Goal: Task Accomplishment & Management: Use online tool/utility

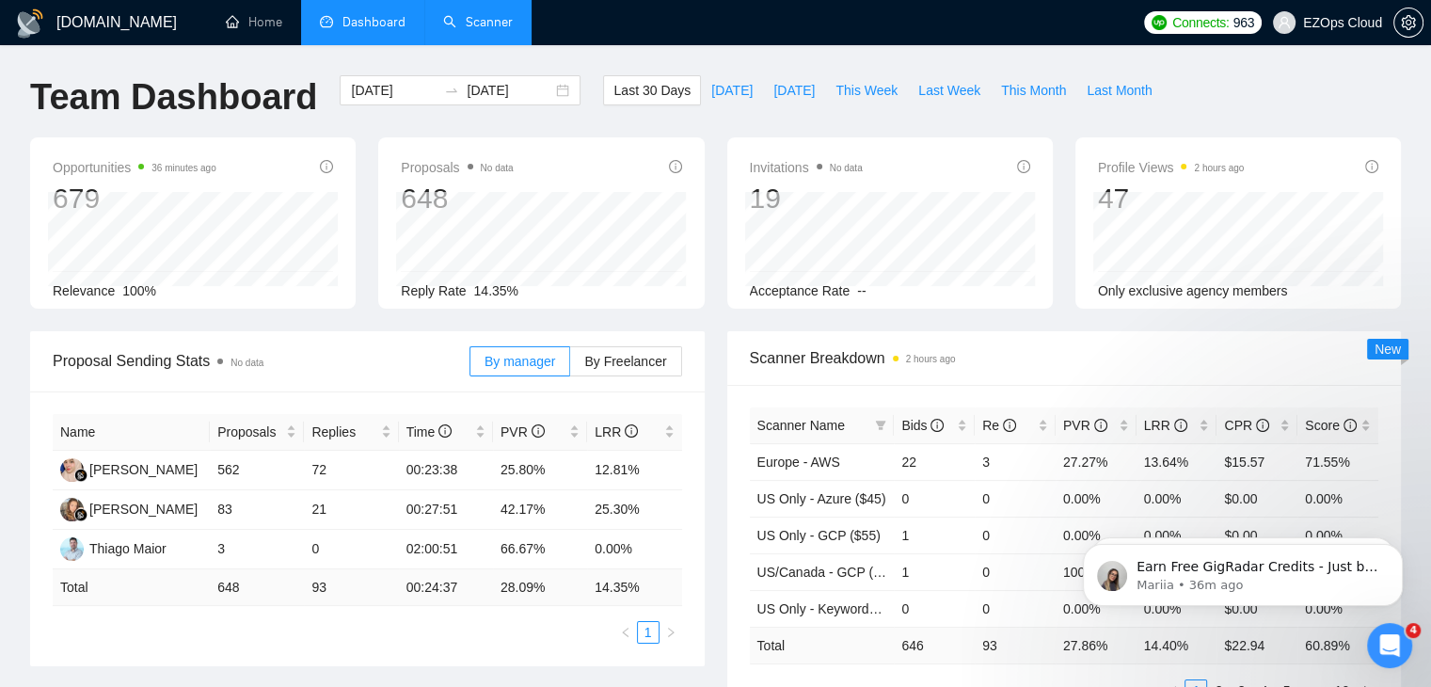
click at [466, 27] on link "Scanner" at bounding box center [478, 22] width 70 height 16
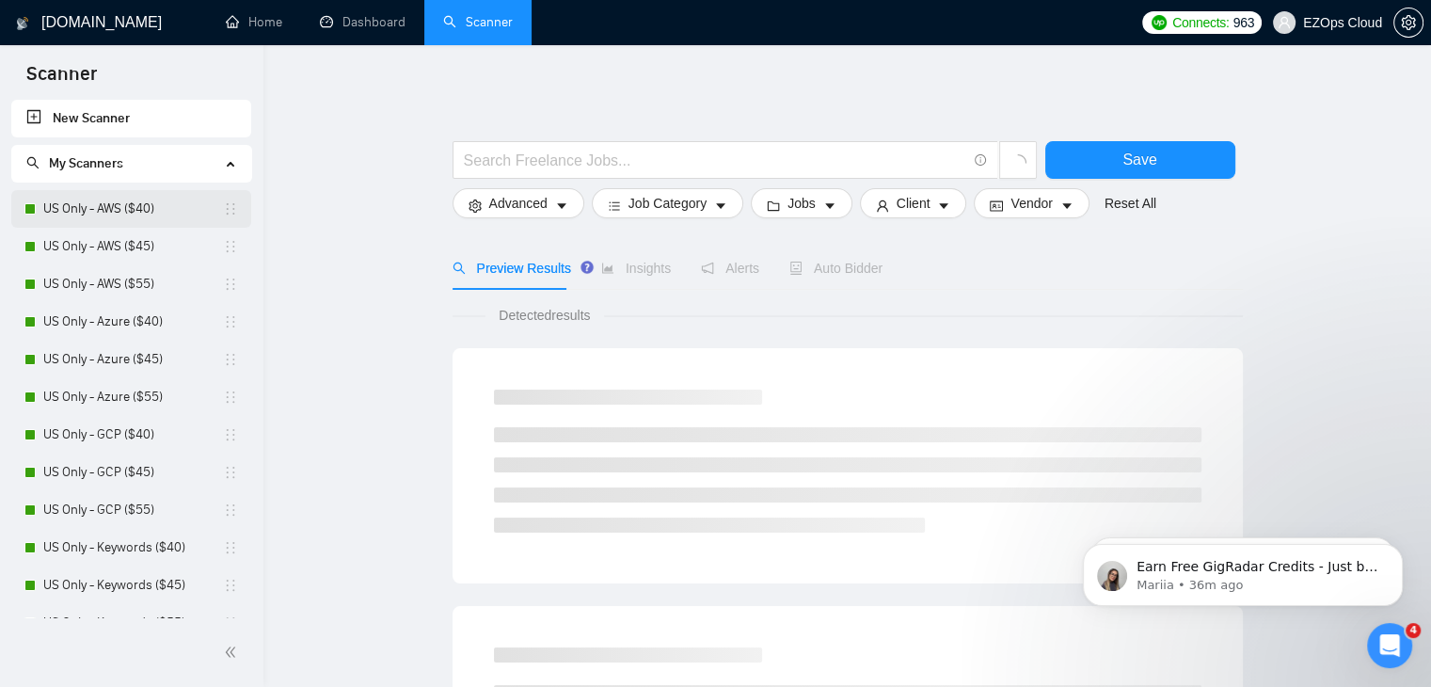
click at [109, 214] on link "US Only - AWS ($40)" at bounding box center [133, 209] width 180 height 38
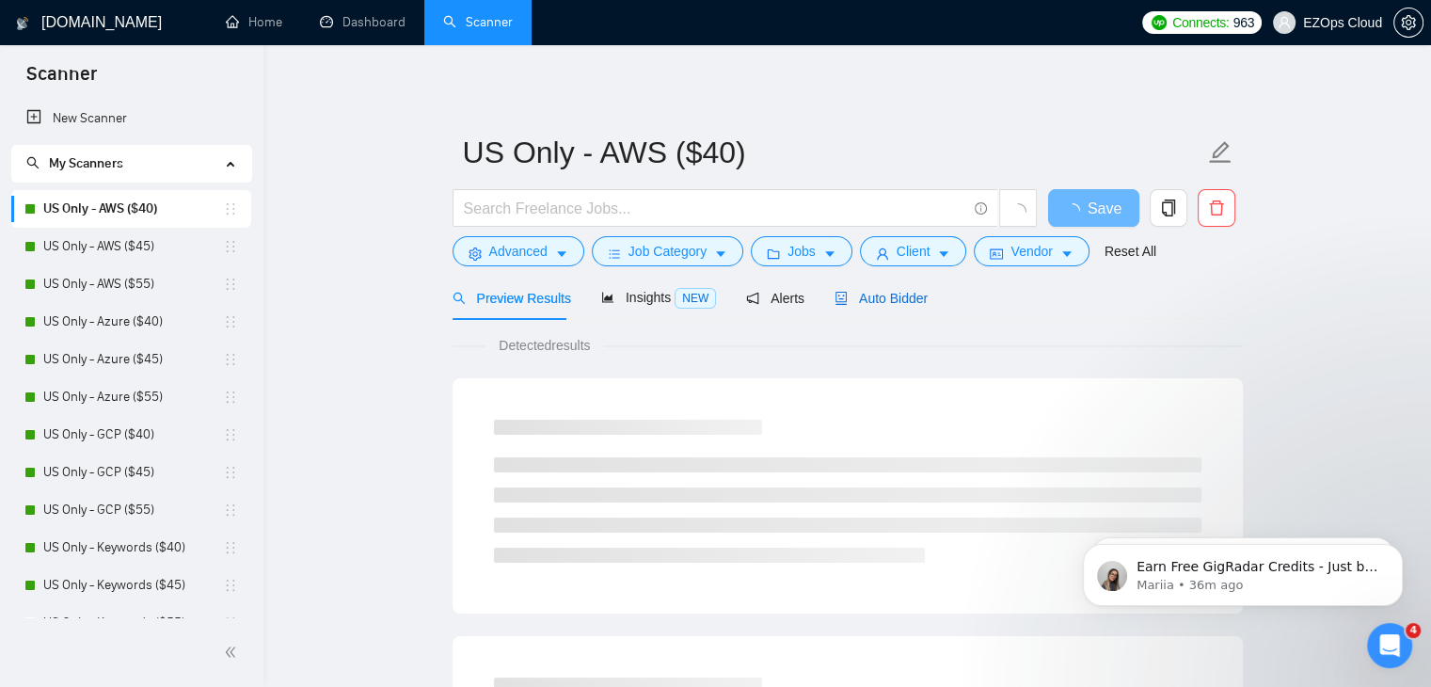
click at [900, 297] on span "Auto Bidder" at bounding box center [881, 298] width 93 height 15
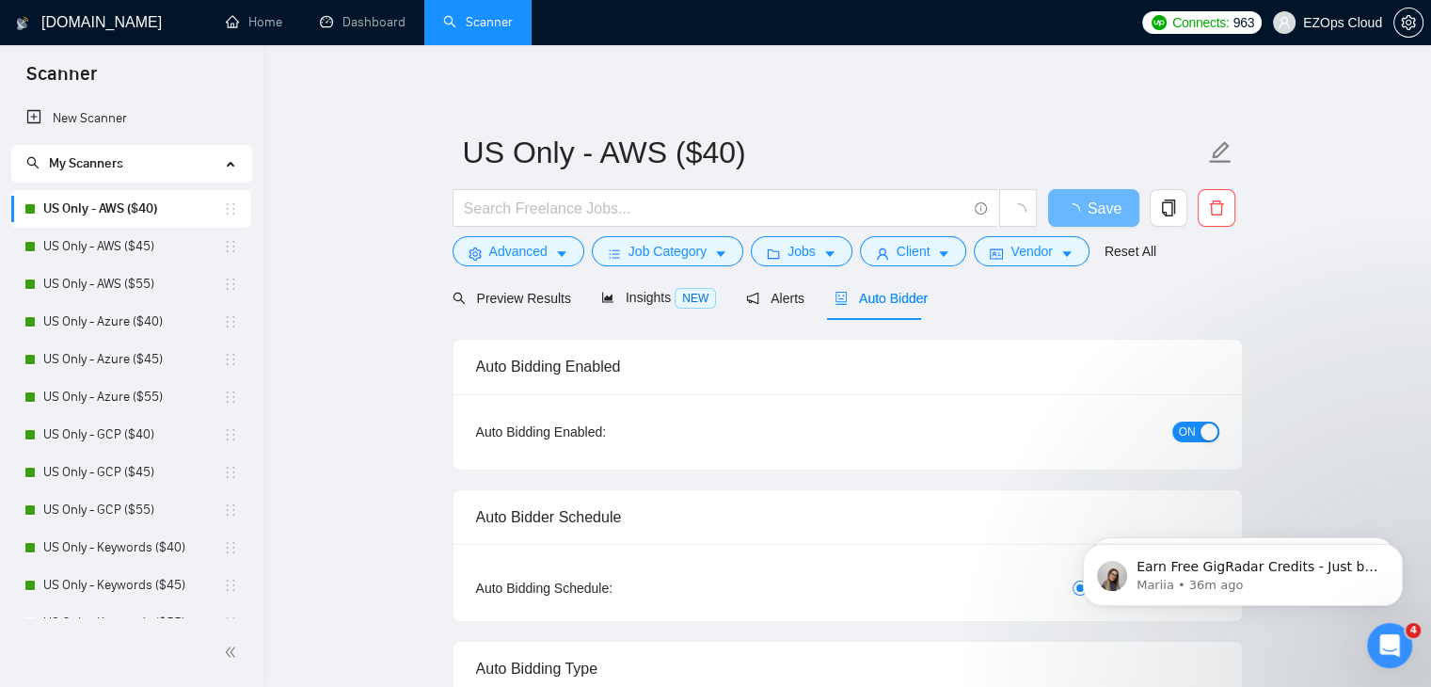
checkbox input "true"
click at [900, 297] on span "Auto Bidder" at bounding box center [881, 298] width 93 height 15
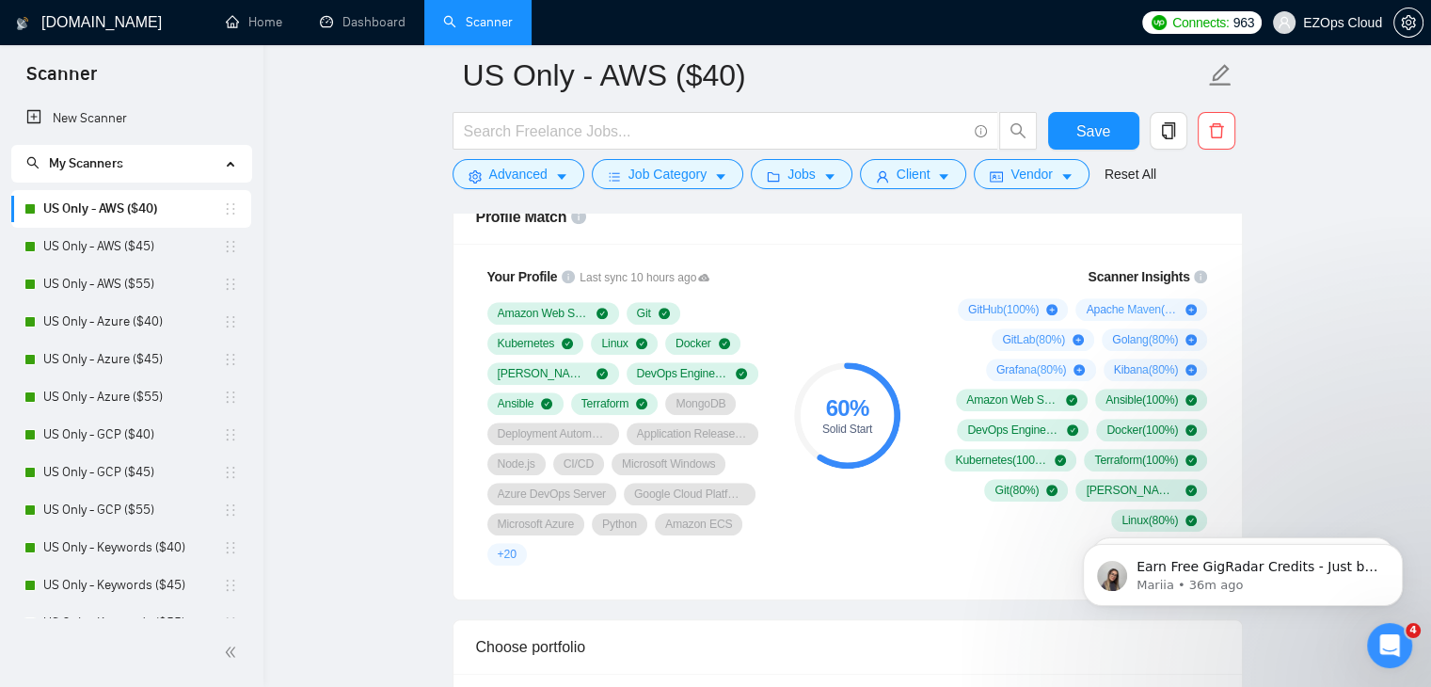
scroll to position [1221, 0]
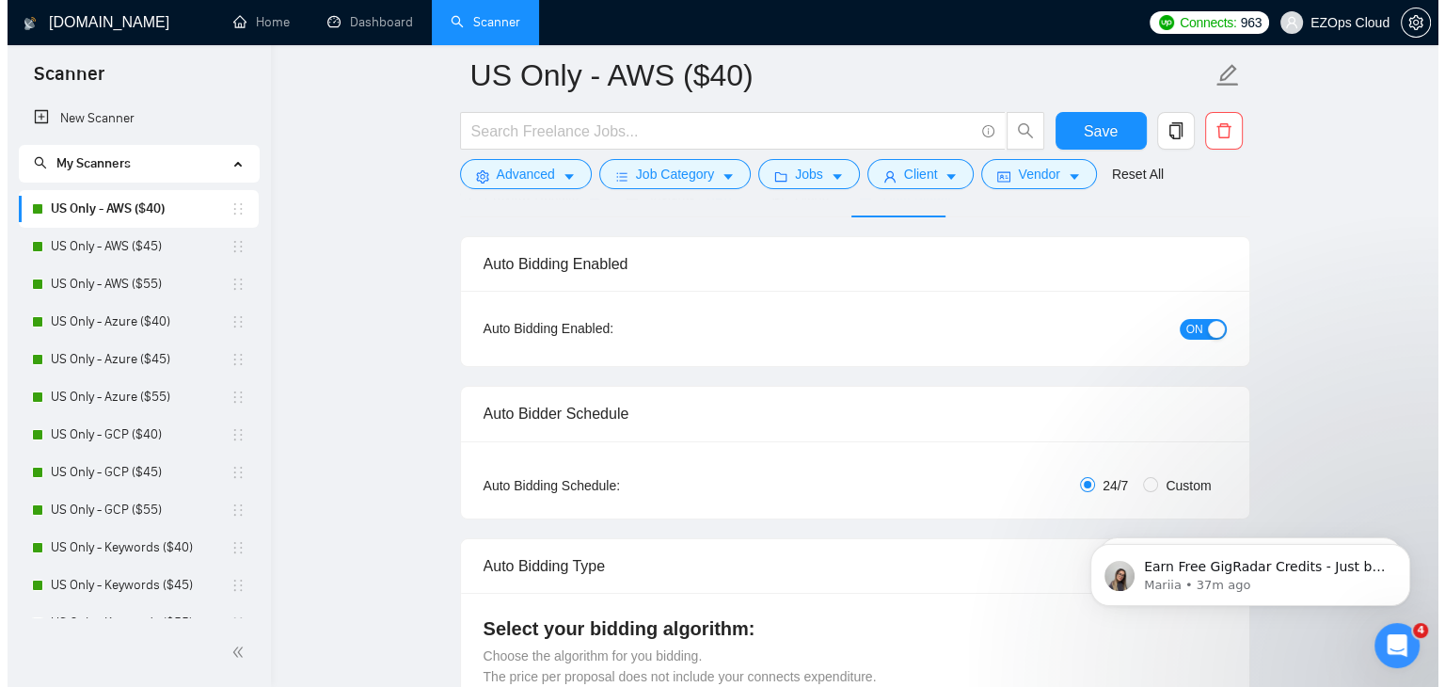
scroll to position [0, 0]
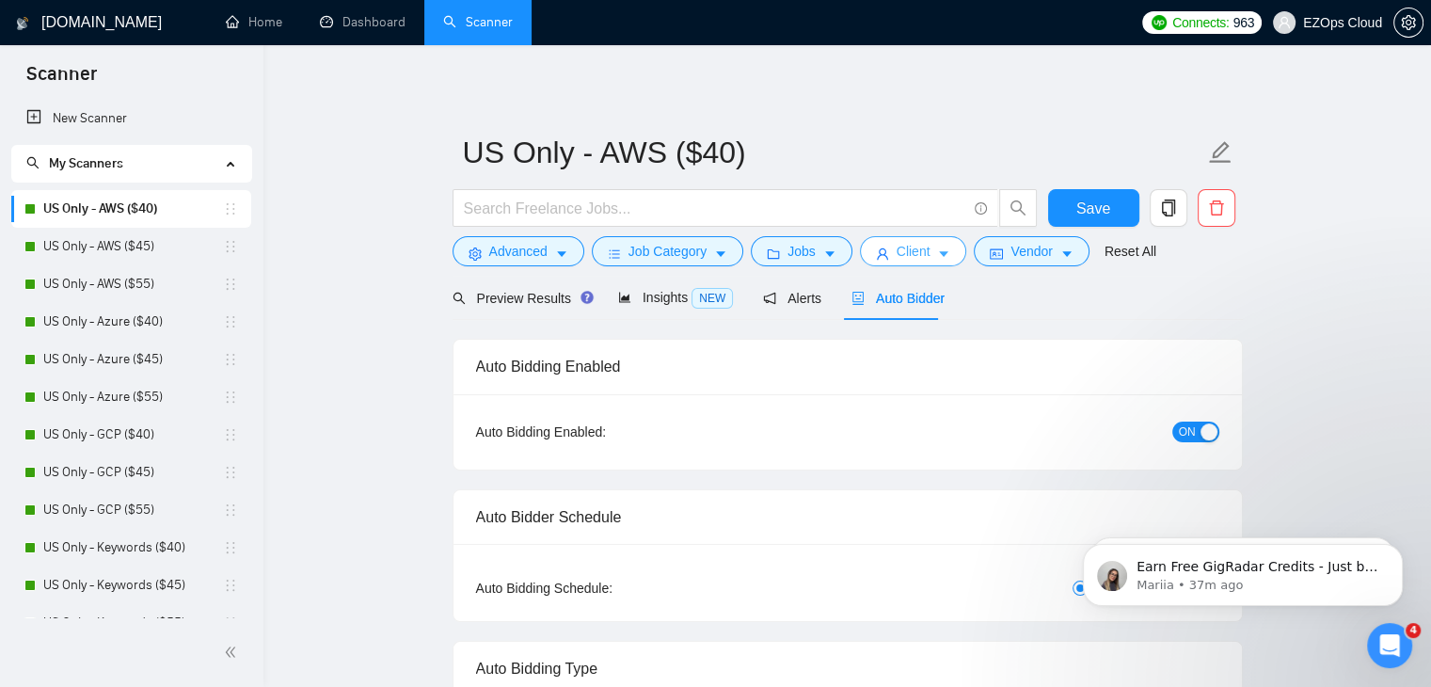
click at [897, 249] on span "Client" at bounding box center [914, 251] width 34 height 21
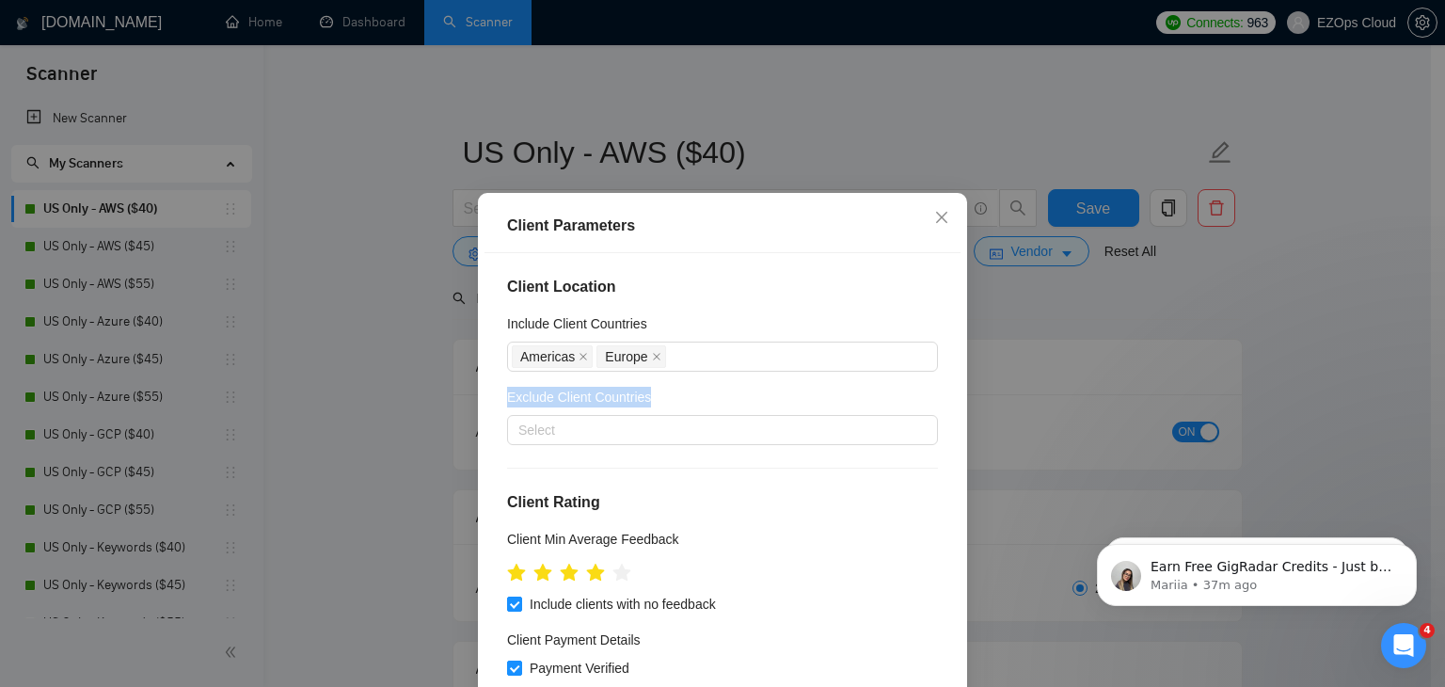
drag, startPoint x: 941, startPoint y: 326, endPoint x: 957, endPoint y: 391, distance: 66.9
click at [957, 391] on div "Client Parameters Client Location Include Client Countries [GEOGRAPHIC_DATA] [G…" at bounding box center [722, 493] width 489 height 601
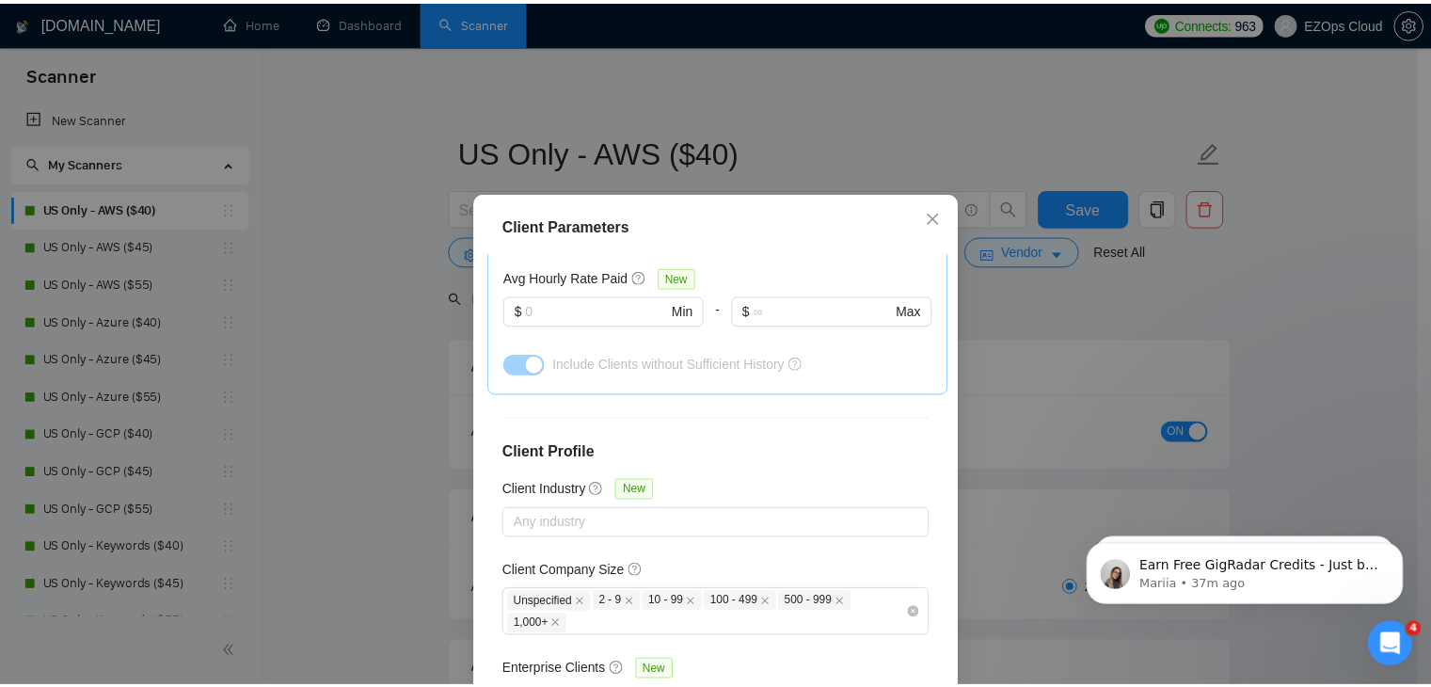
scroll to position [711, 0]
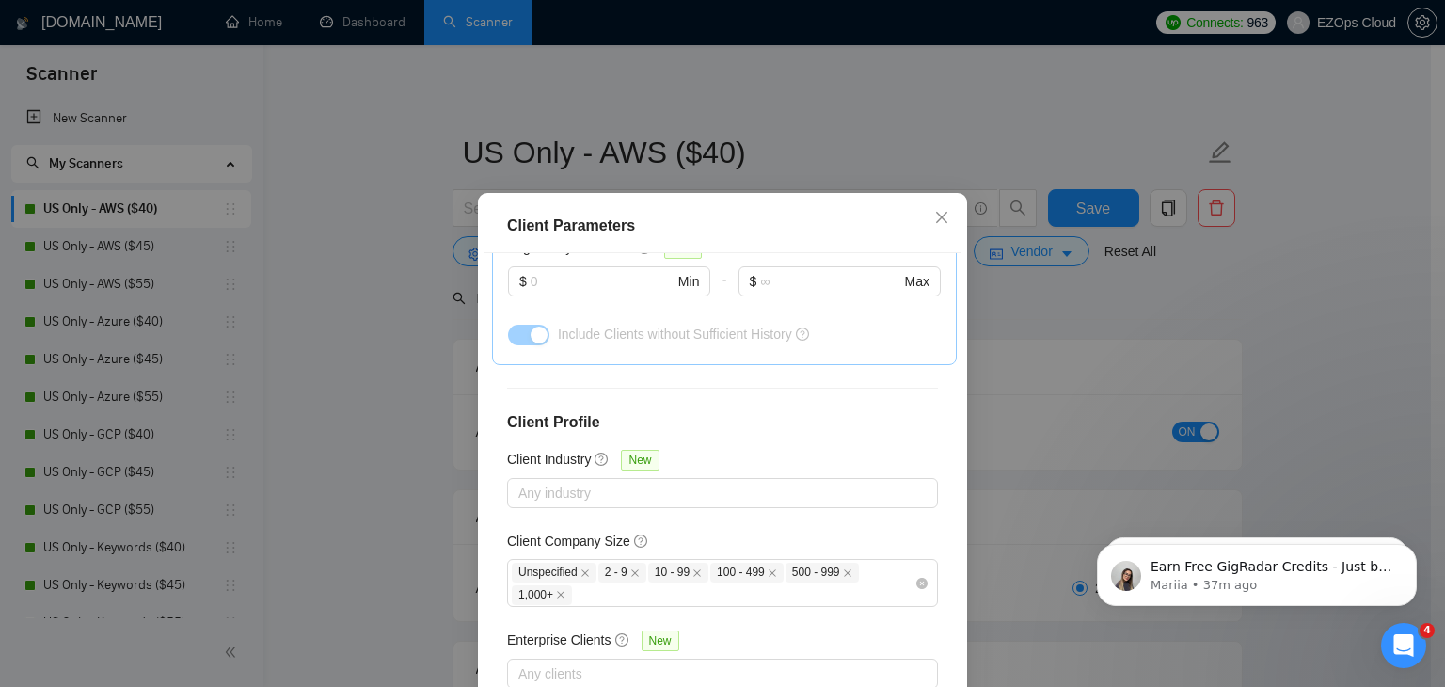
click at [323, 291] on div "Client Parameters Client Location Include Client Countries [GEOGRAPHIC_DATA] [G…" at bounding box center [722, 343] width 1445 height 687
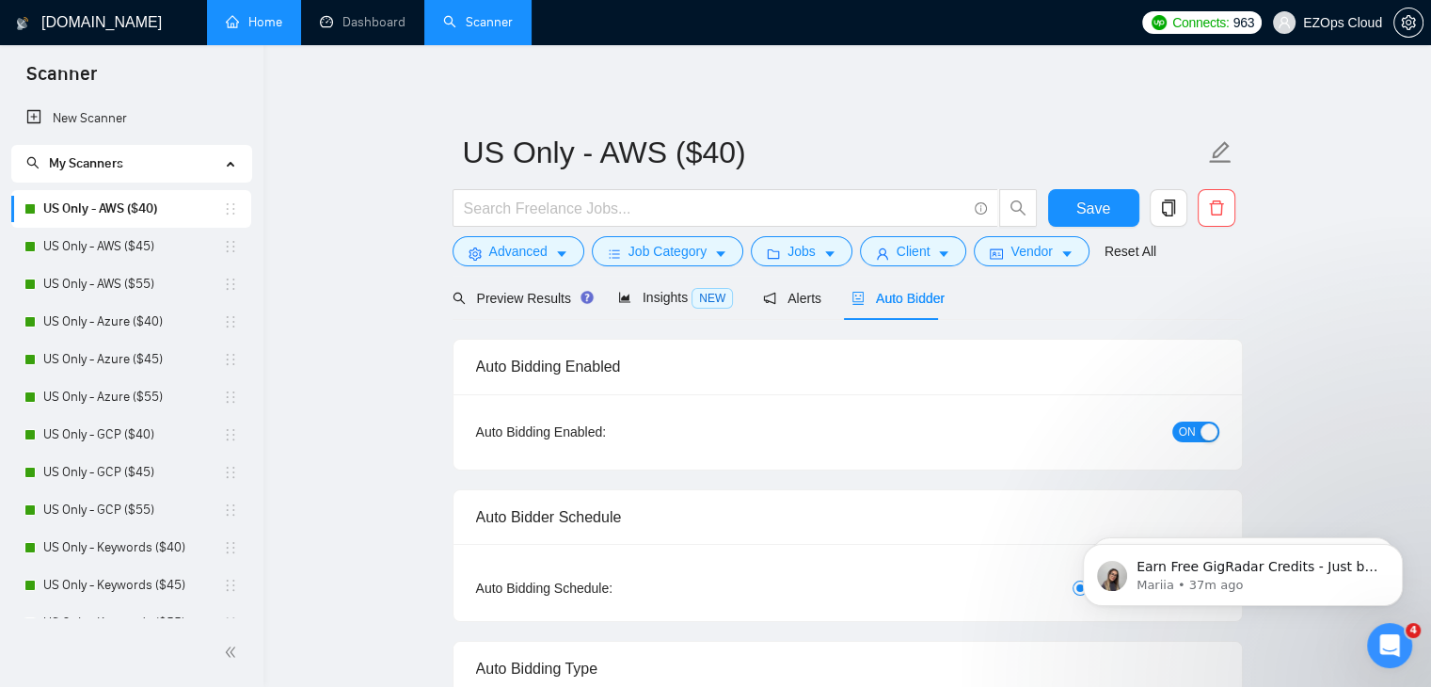
click at [266, 29] on link "Home" at bounding box center [254, 22] width 56 height 16
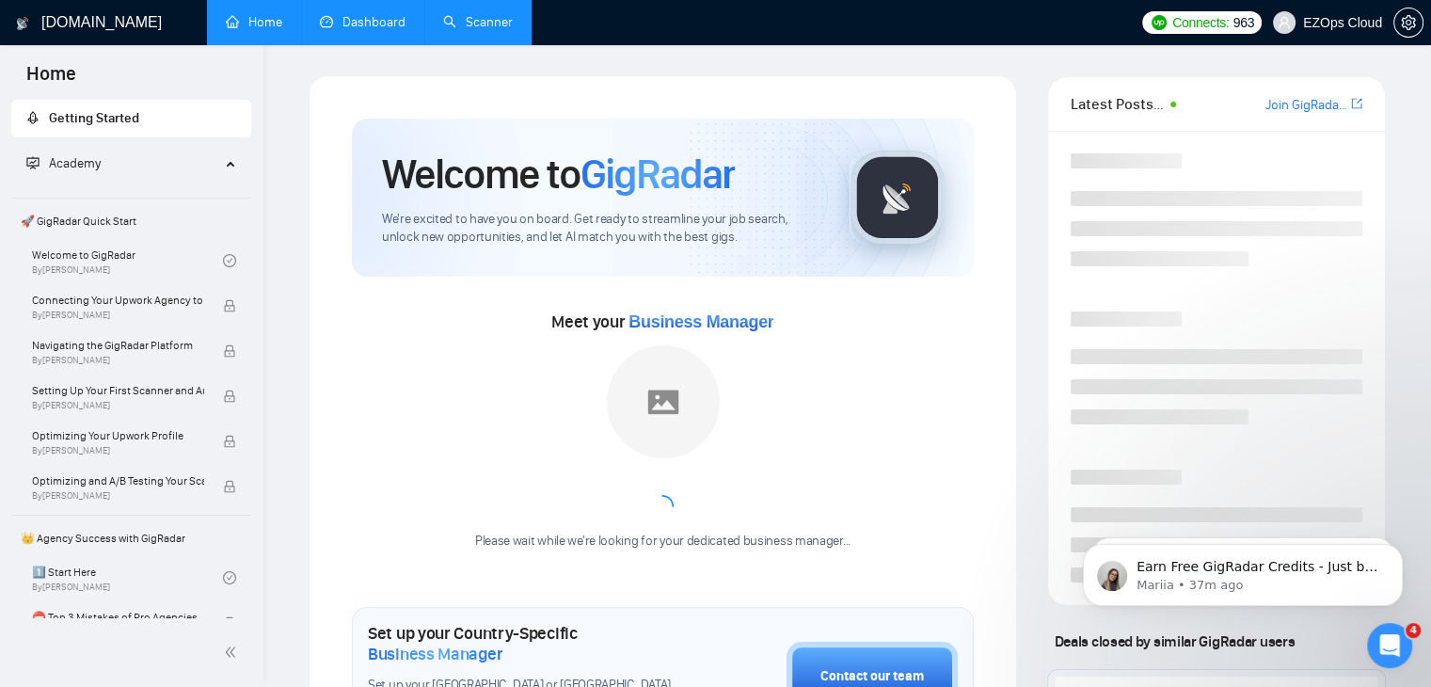
click at [353, 24] on link "Dashboard" at bounding box center [363, 22] width 86 height 16
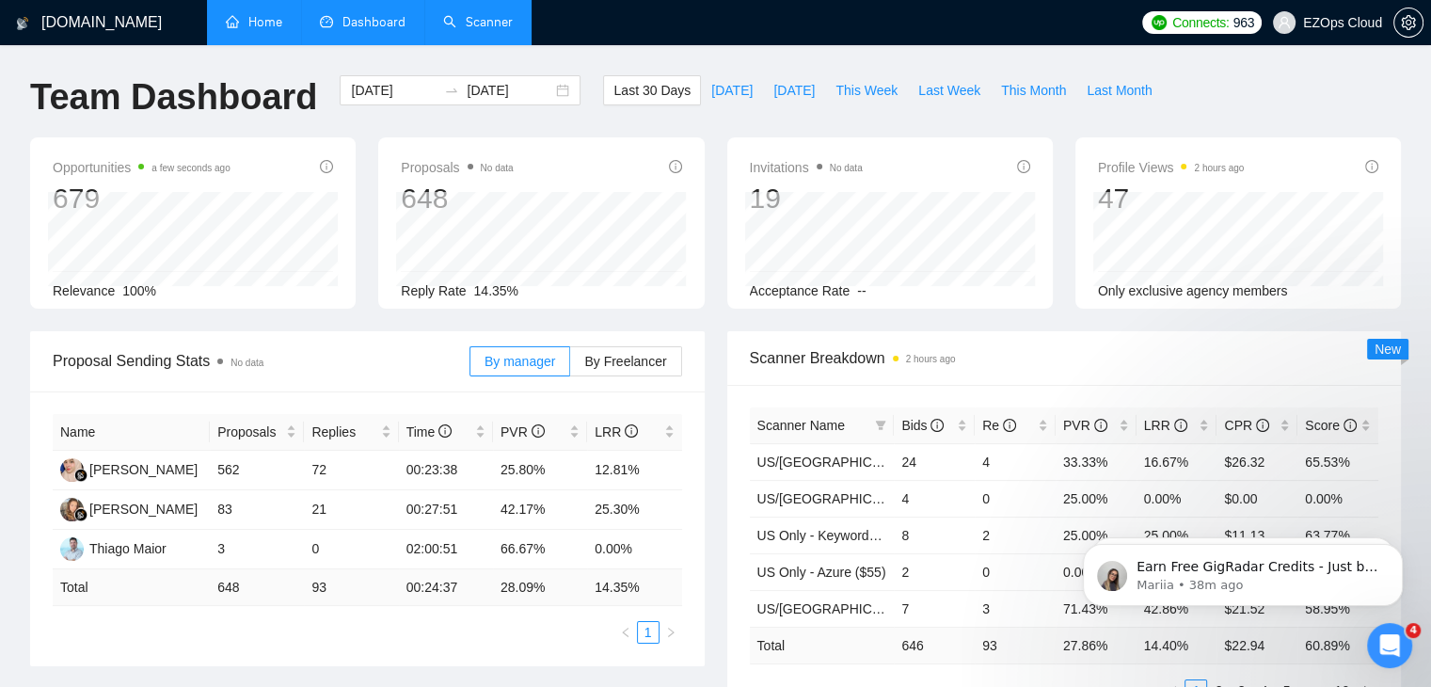
click at [513, 30] on link "Scanner" at bounding box center [478, 22] width 70 height 16
